Goal: Find specific page/section: Find specific page/section

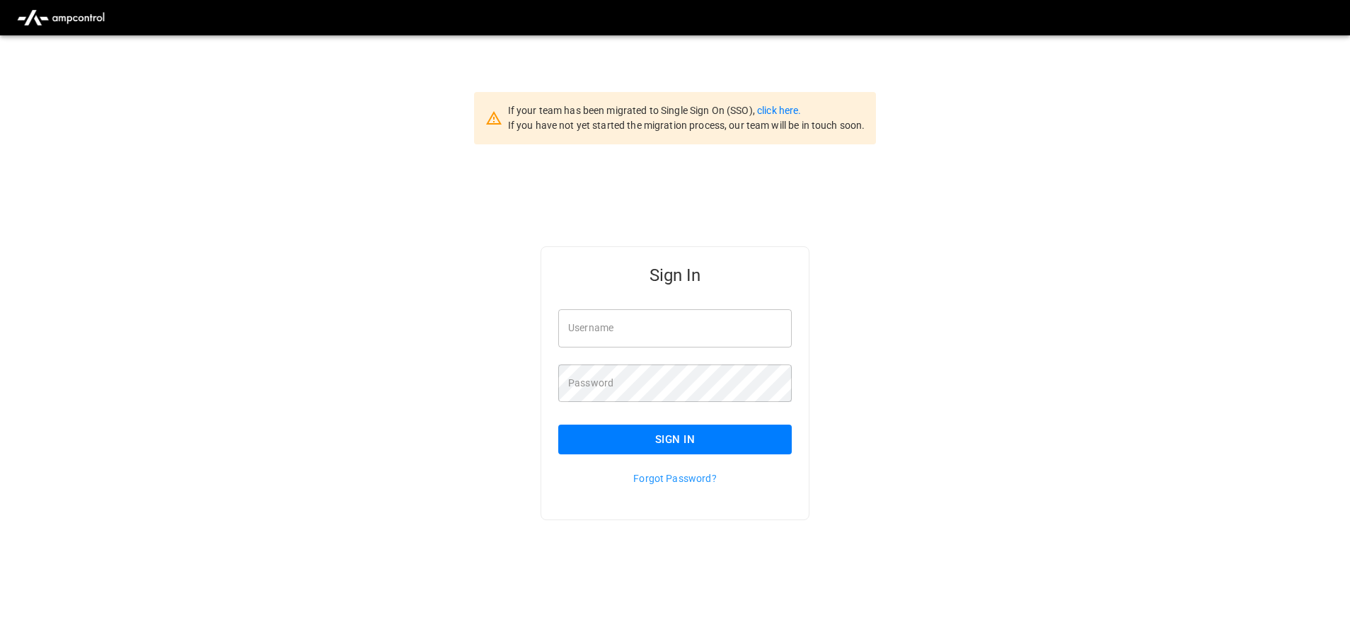
type input "**********"
click at [737, 442] on button "Sign In" at bounding box center [674, 440] width 233 height 30
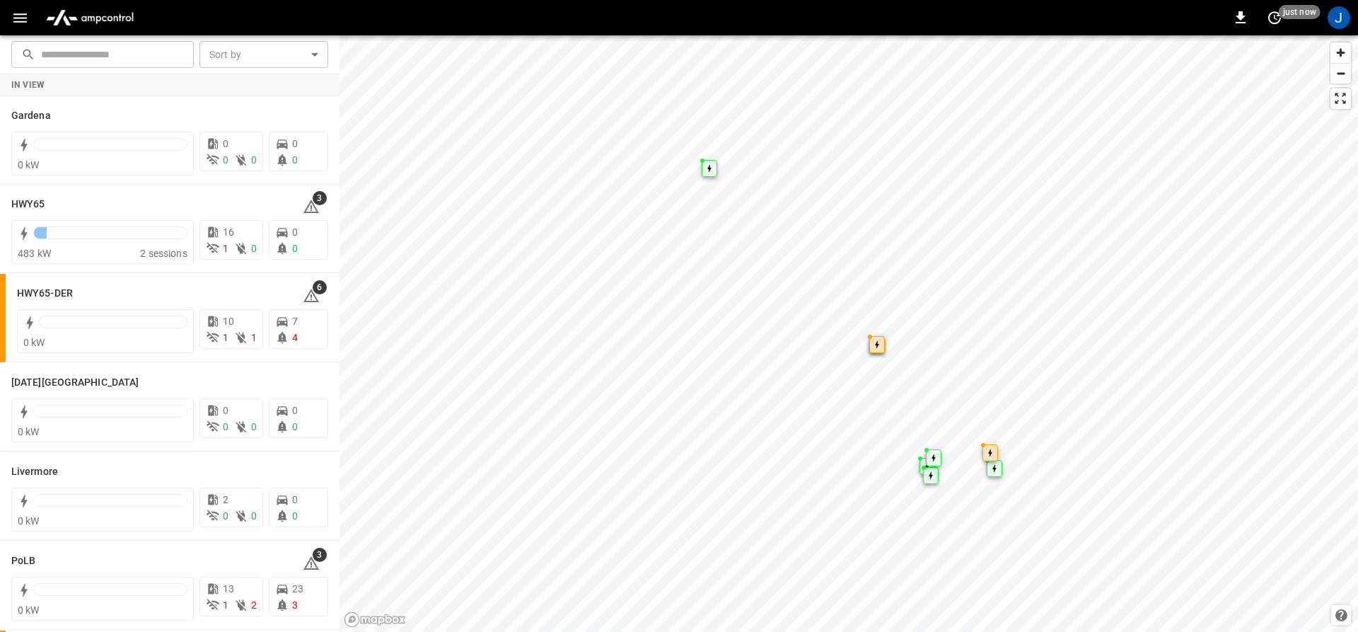
click at [10, 16] on button "button" at bounding box center [20, 18] width 29 height 26
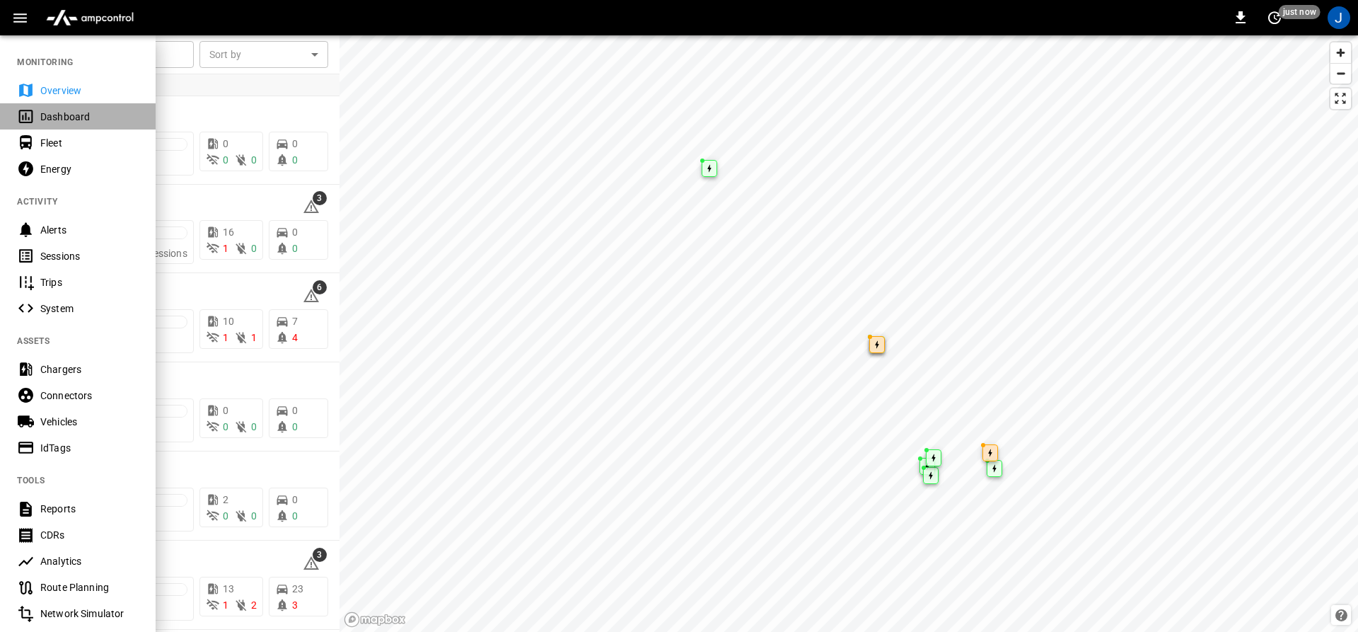
click at [22, 111] on icon at bounding box center [26, 117] width 18 height 18
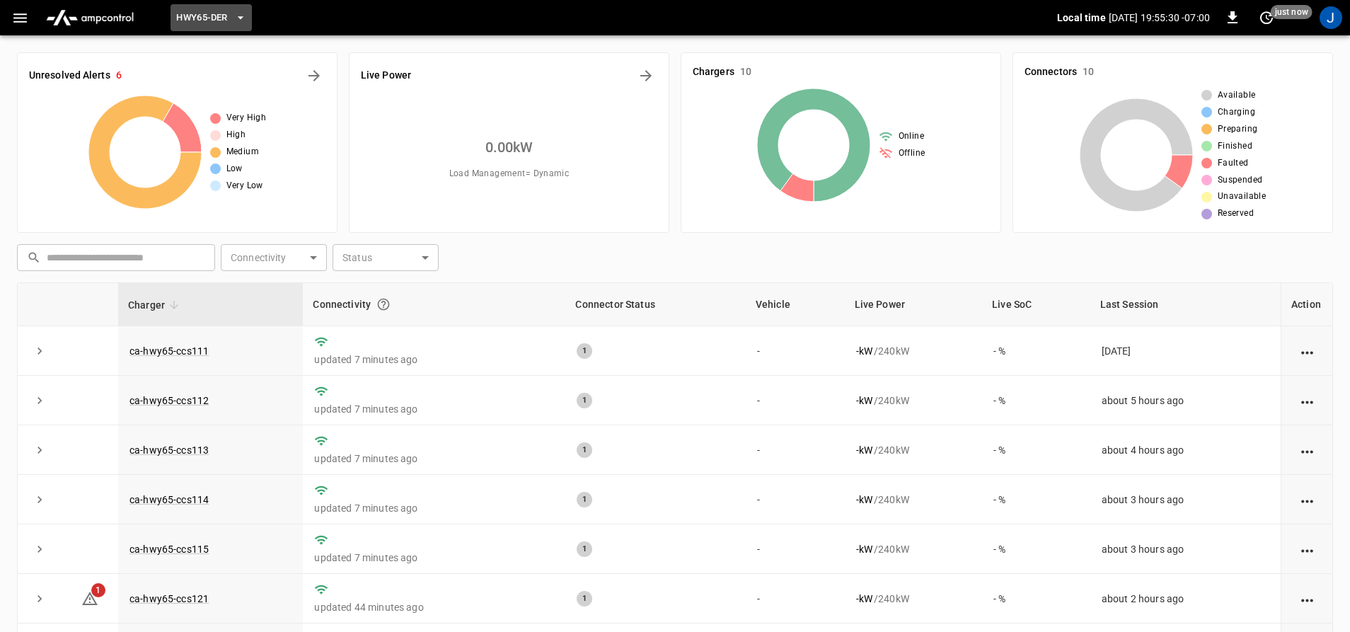
click at [181, 18] on span "HWY65-DER" at bounding box center [201, 18] width 51 height 16
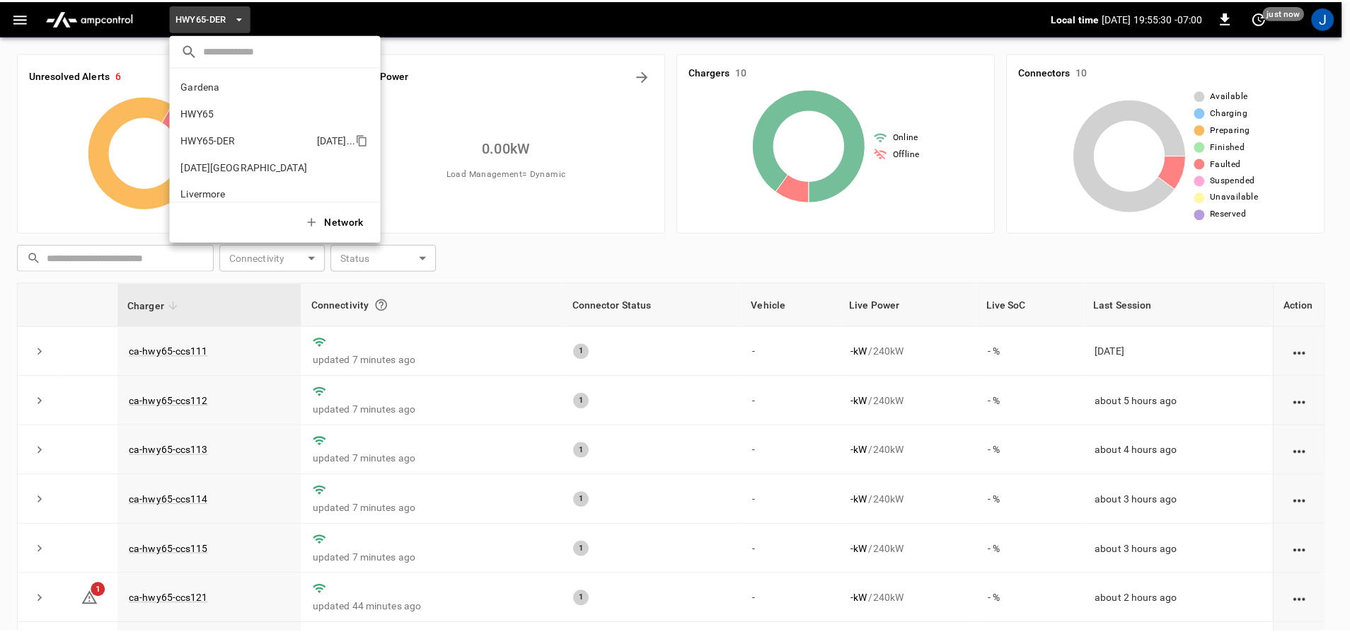
scroll to position [50, 0]
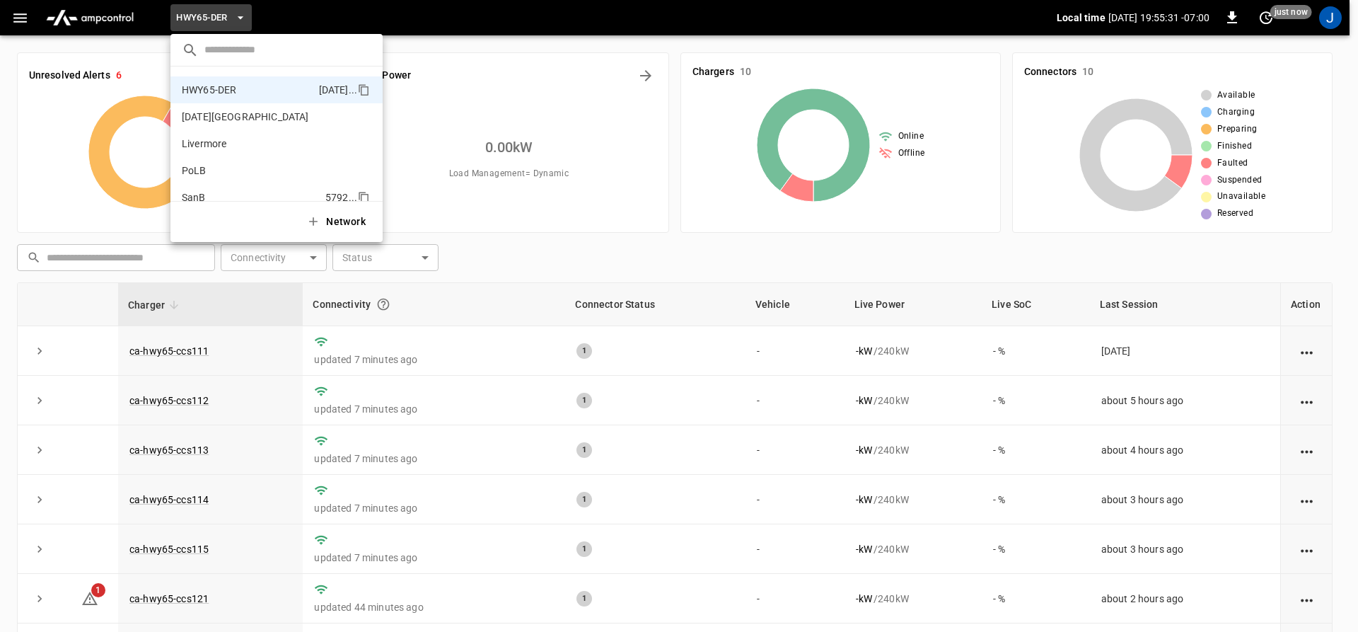
click at [202, 201] on p "SanB" at bounding box center [251, 197] width 138 height 14
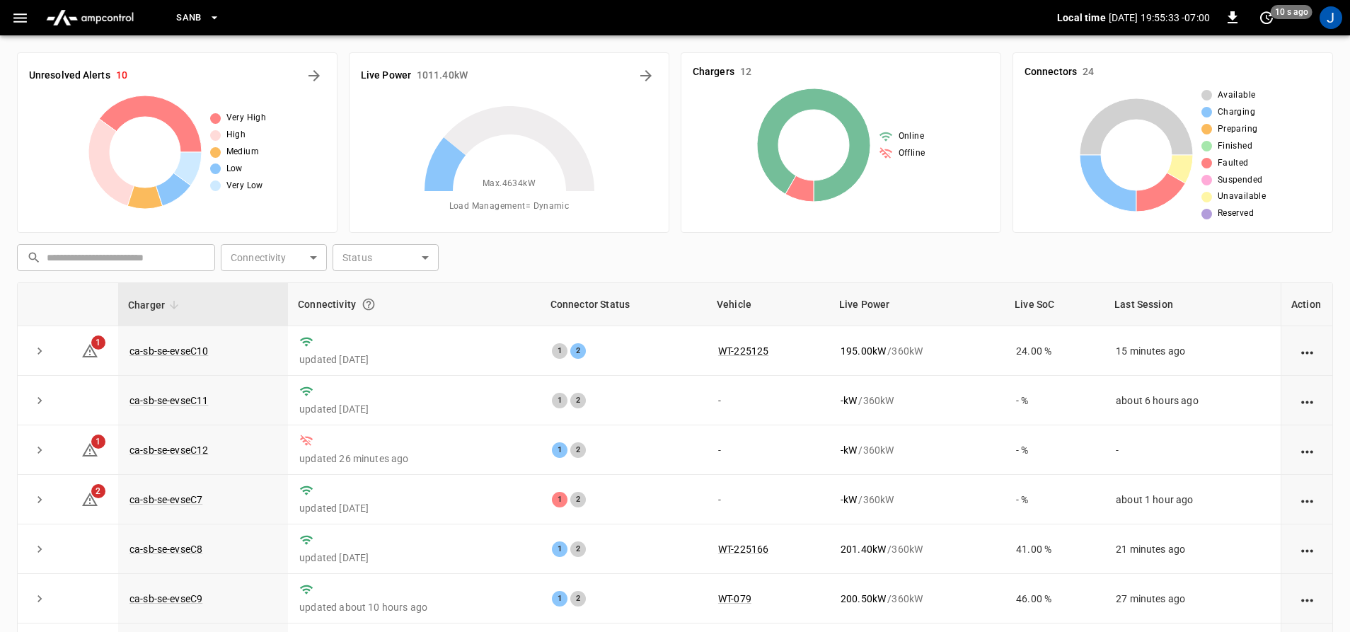
scroll to position [71, 0]
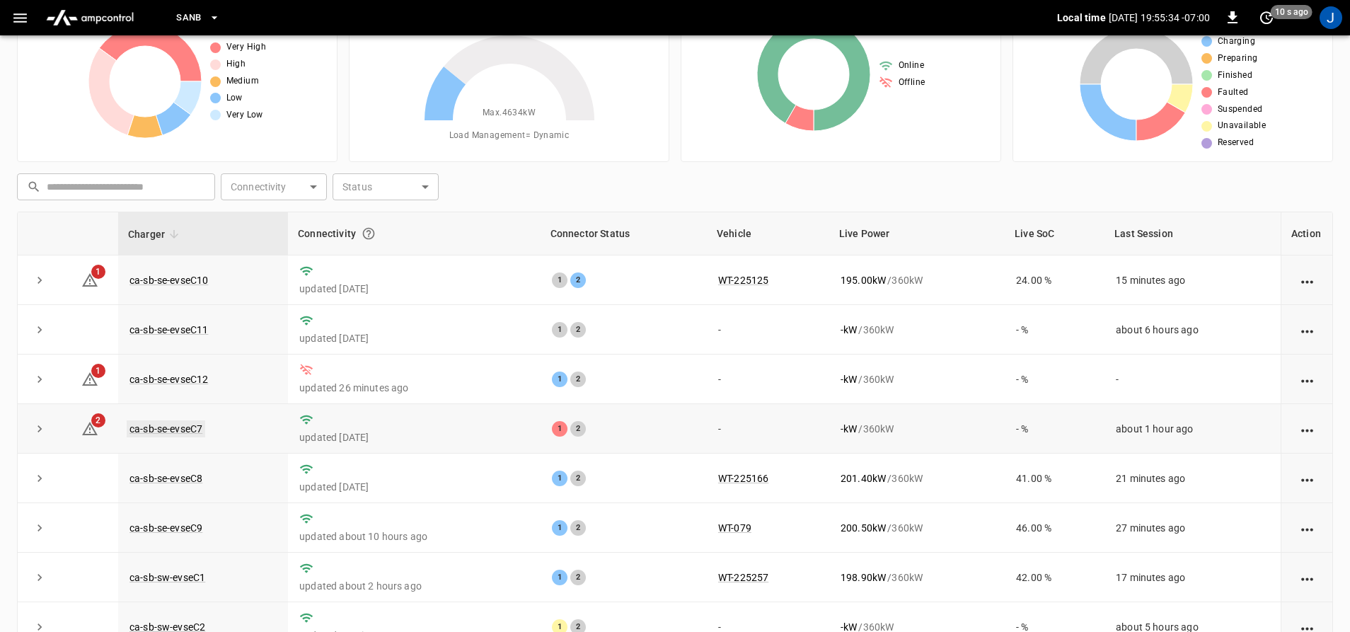
click at [187, 424] on link "ca-sb-se-evseC7" at bounding box center [166, 428] width 79 height 17
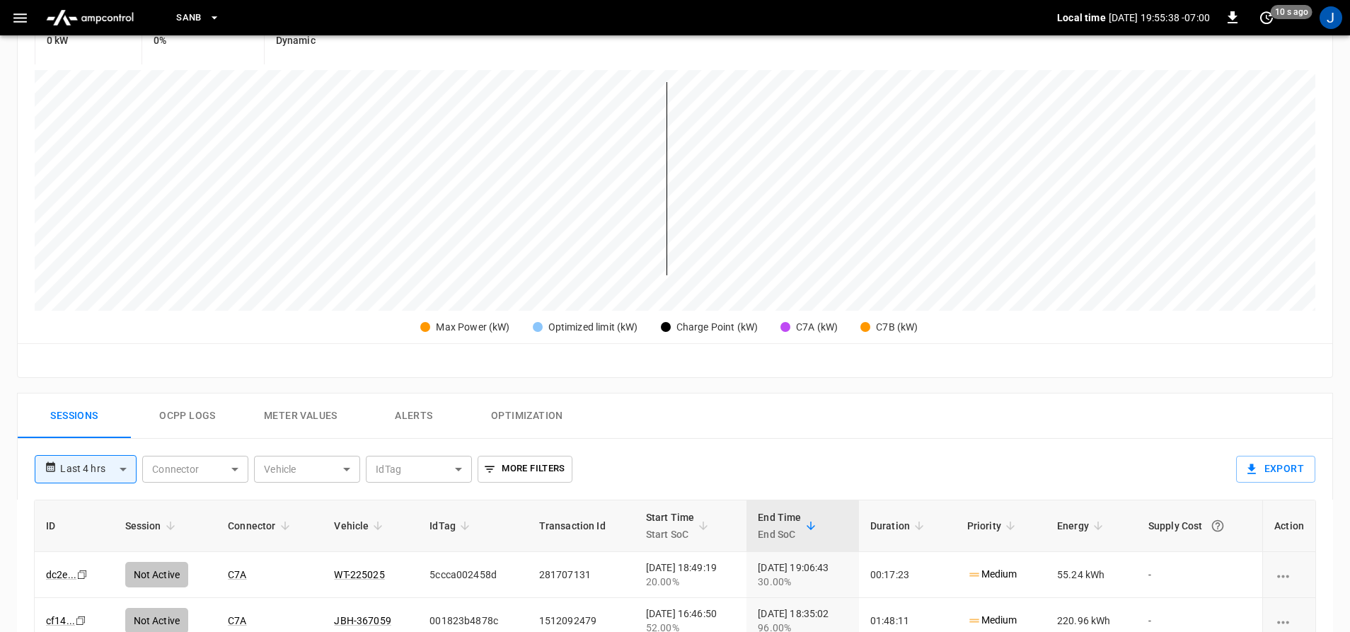
scroll to position [283, 0]
